Goal: Transaction & Acquisition: Purchase product/service

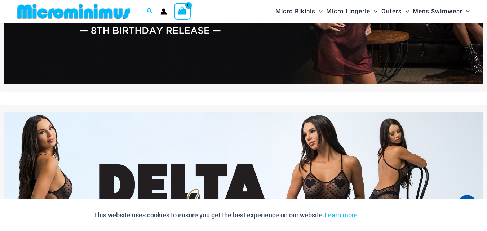
scroll to position [274, 0]
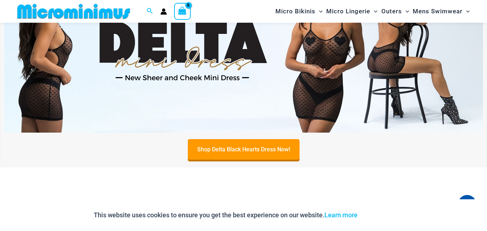
drag, startPoint x: 490, startPoint y: 12, endPoint x: 492, endPoint y: 27, distance: 15.2
click at [213, 62] on img at bounding box center [243, 51] width 479 height 163
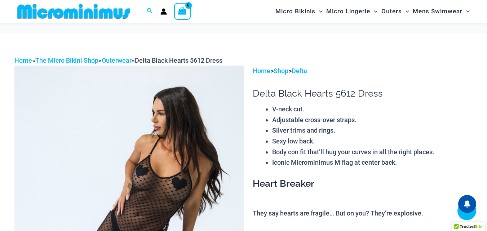
scroll to position [295, 0]
